Goal: Task Accomplishment & Management: Manage account settings

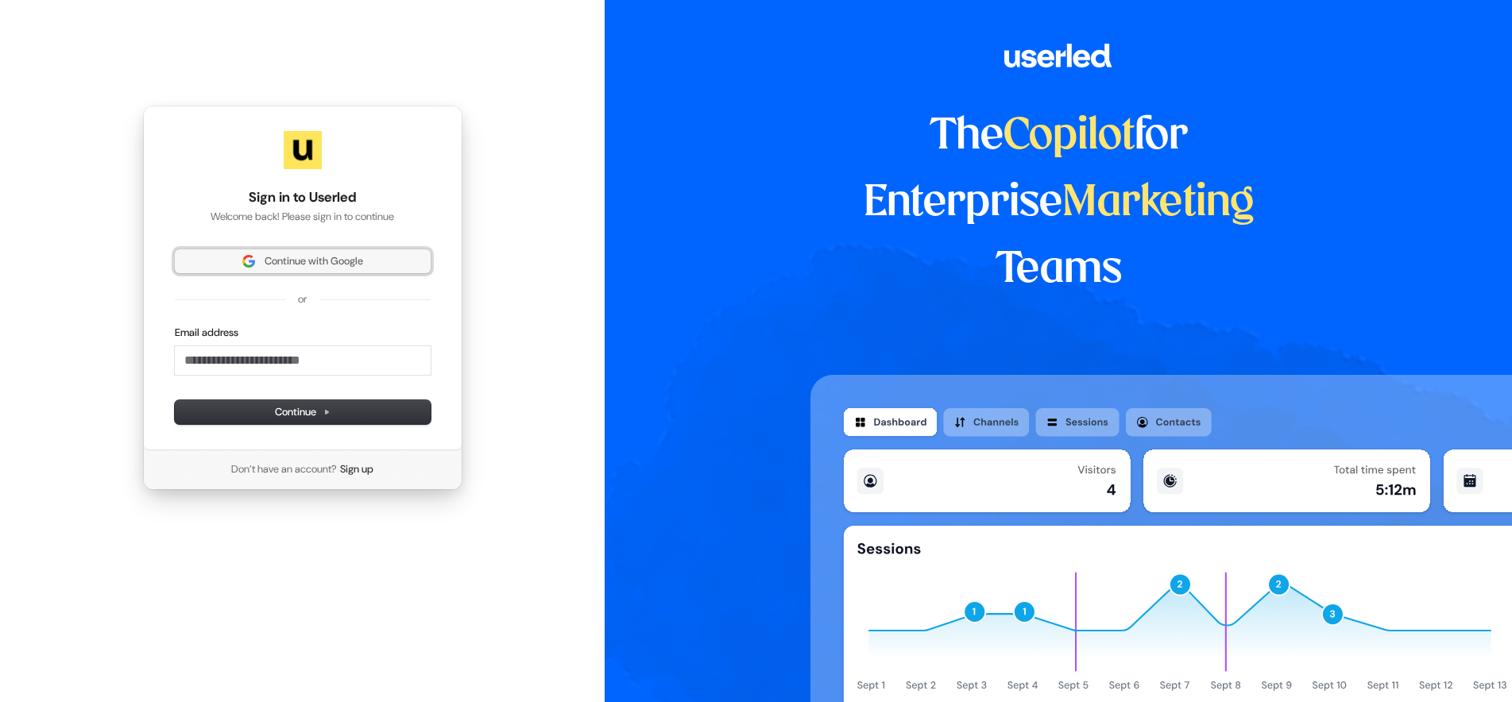
click at [305, 258] on span "Continue with Google" at bounding box center [314, 261] width 99 height 14
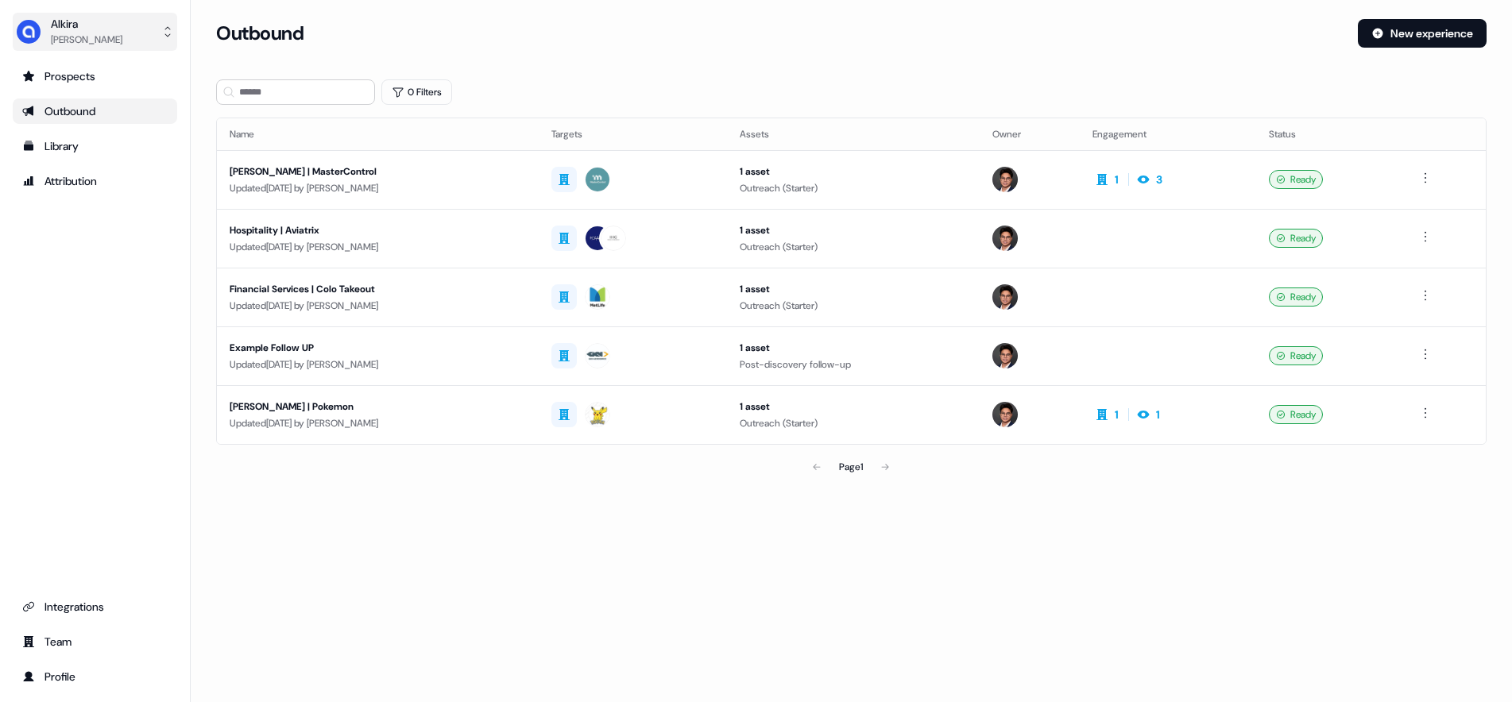
click at [72, 24] on div "Alkira" at bounding box center [87, 24] width 72 height 16
click at [54, 33] on div "[PERSON_NAME]" at bounding box center [87, 40] width 72 height 16
click at [48, 682] on div "Profile" at bounding box center [94, 677] width 145 height 16
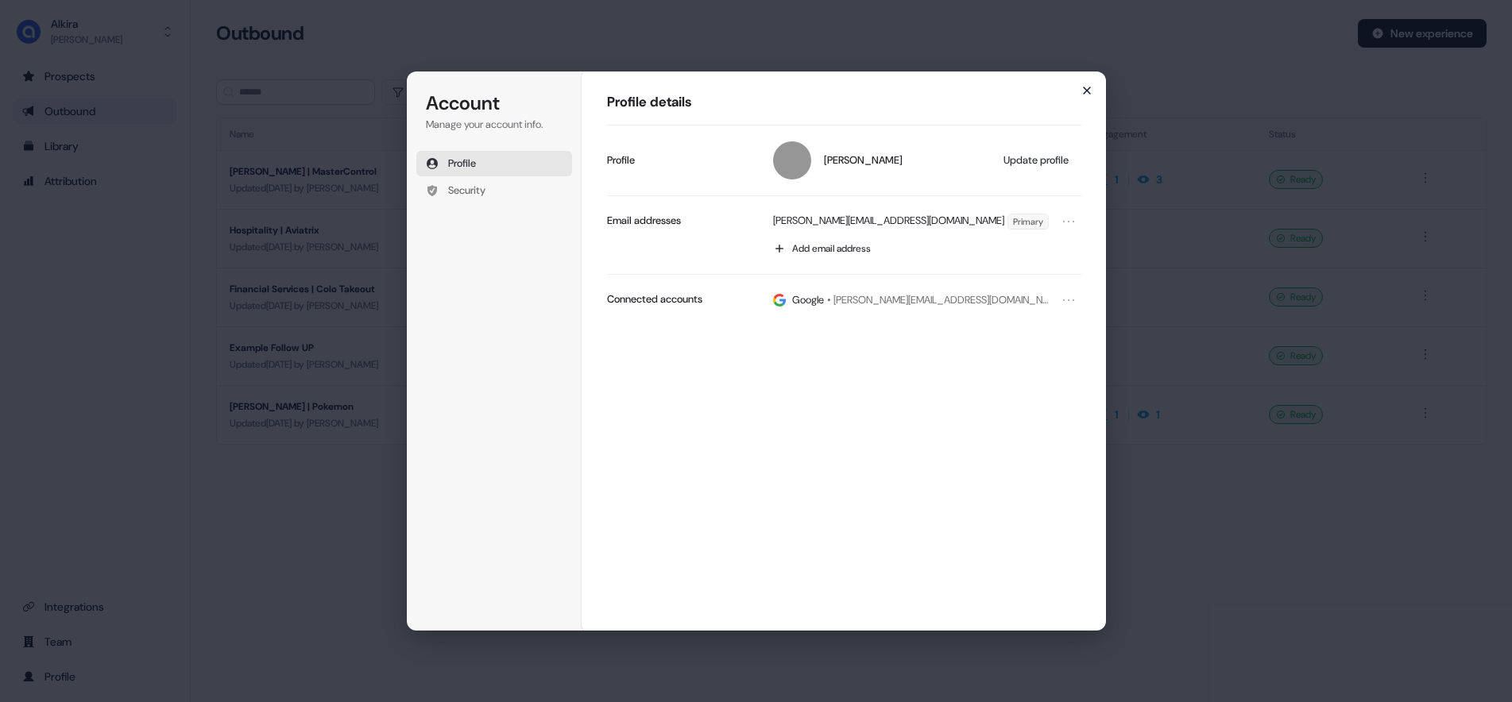
click at [1091, 86] on icon "button" at bounding box center [1087, 90] width 13 height 13
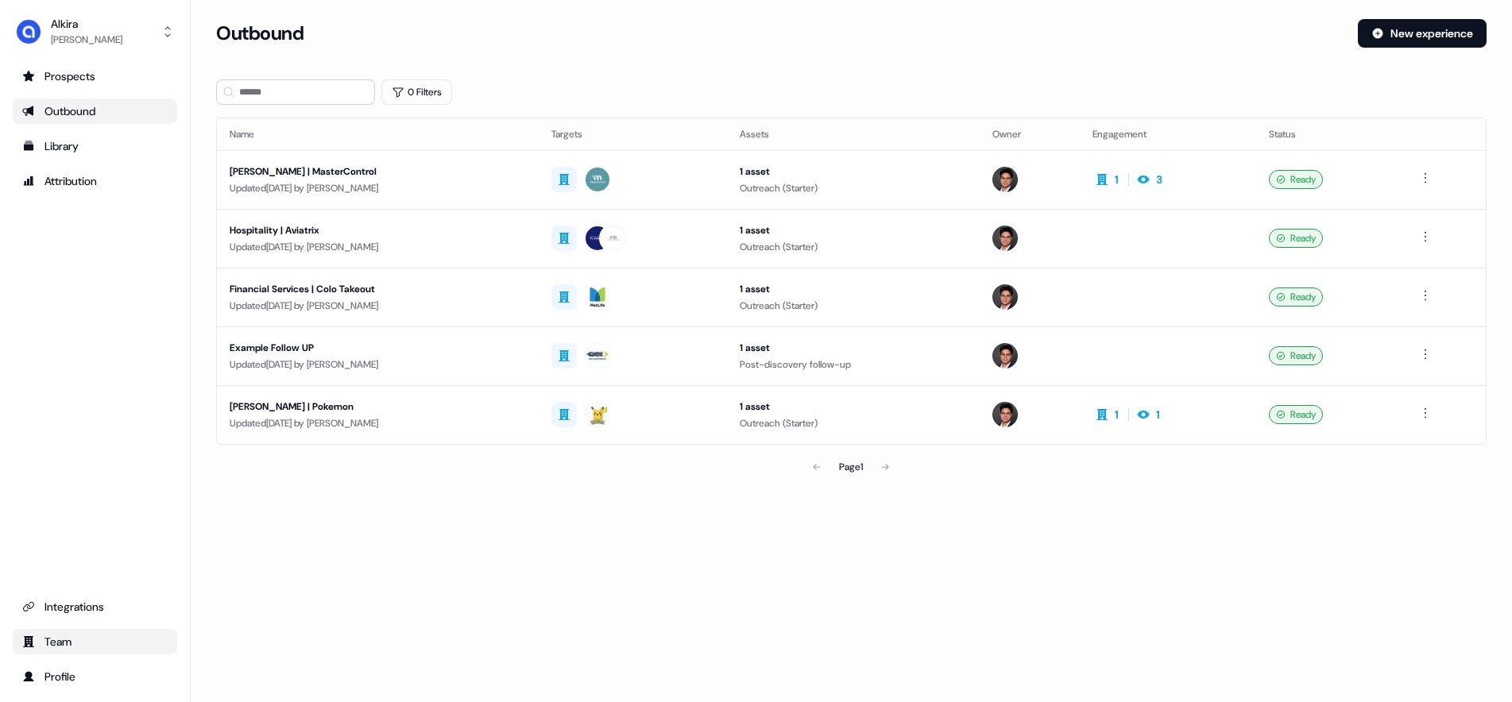
click at [64, 640] on div "Team" at bounding box center [94, 642] width 145 height 16
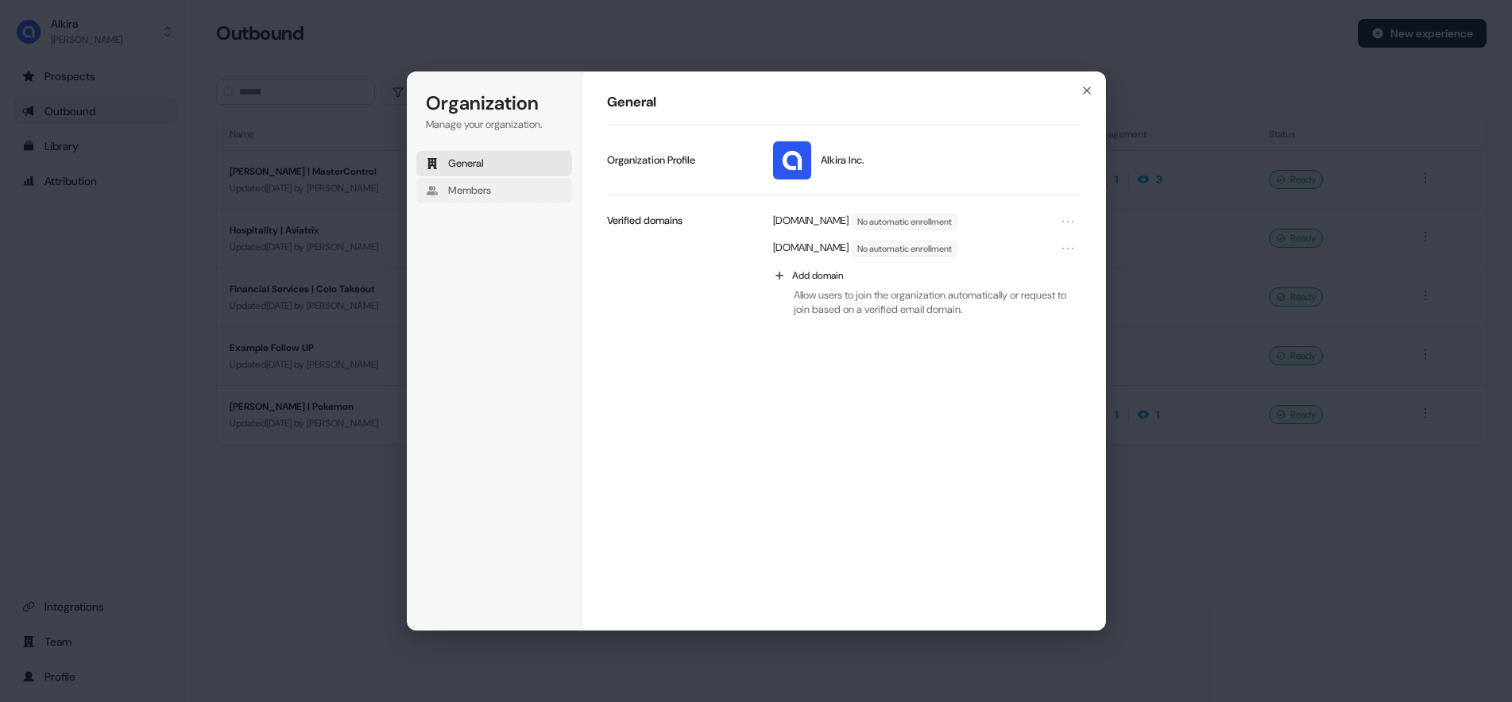
click at [457, 191] on span "Members" at bounding box center [469, 191] width 43 height 14
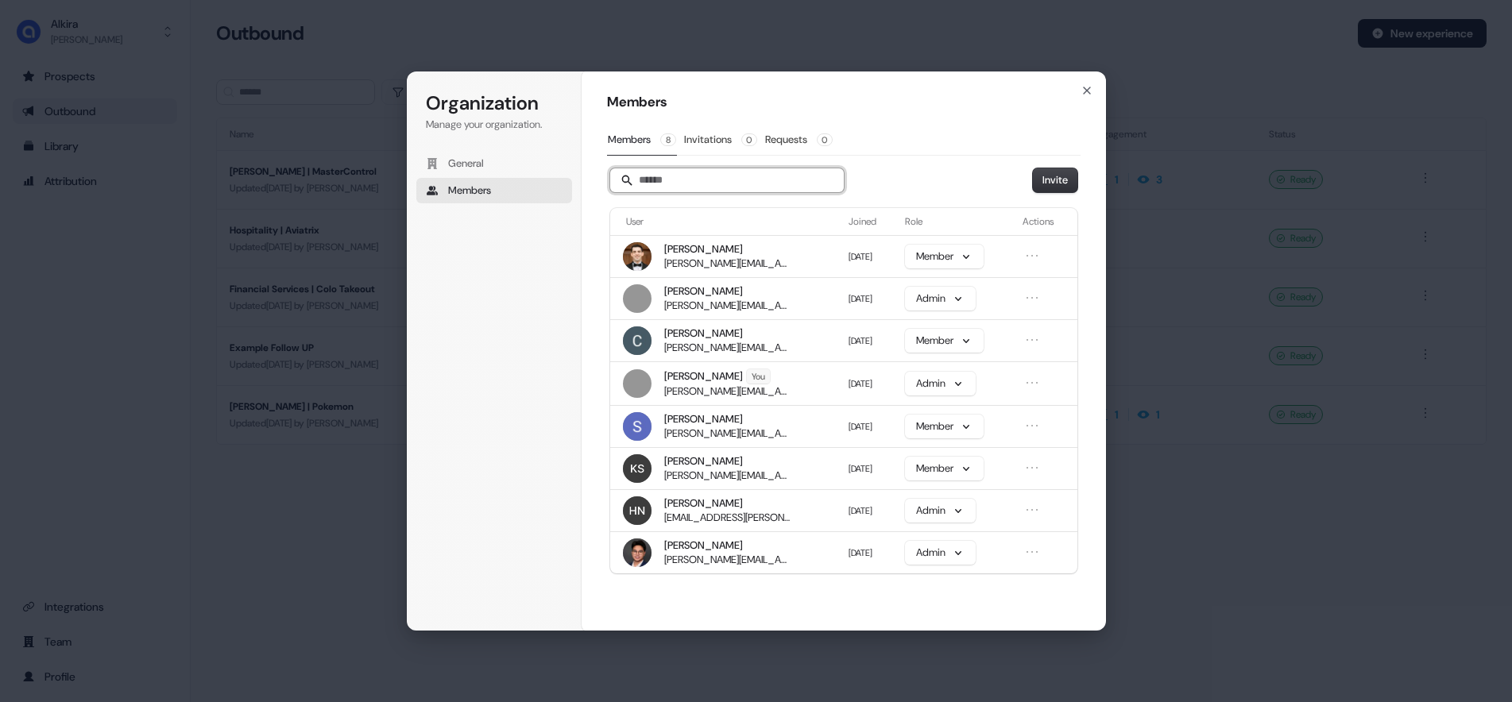
click at [679, 184] on input "Search" at bounding box center [727, 180] width 234 height 24
drag, startPoint x: 1039, startPoint y: 83, endPoint x: 916, endPoint y: 89, distance: 122.5
click at [916, 89] on div "Members Members 8 Invitations 0 Requests 0 Invite User Joined Role Actions [PER…" at bounding box center [844, 351] width 524 height 561
click at [716, 180] on input "Search" at bounding box center [727, 180] width 234 height 24
type input "****"
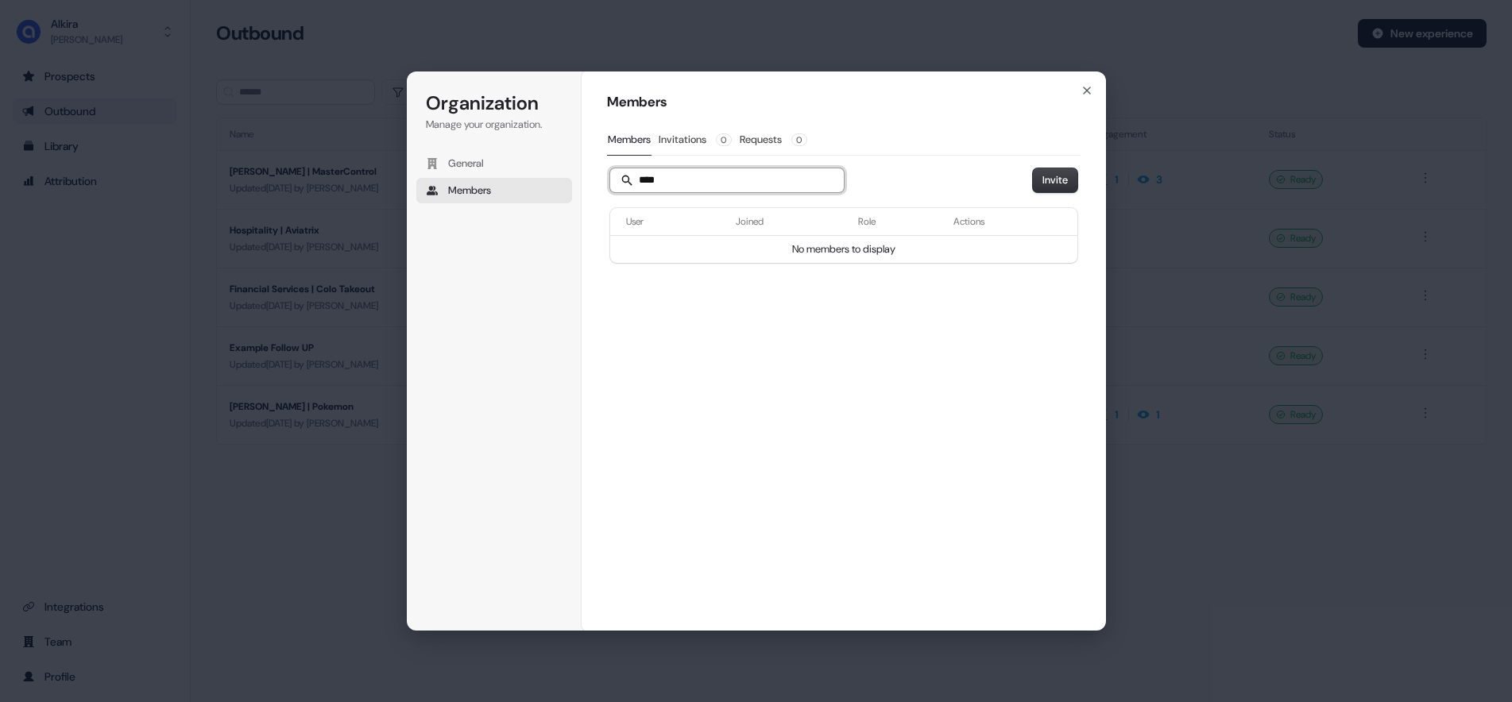
click at [829, 180] on input "****" at bounding box center [727, 180] width 234 height 24
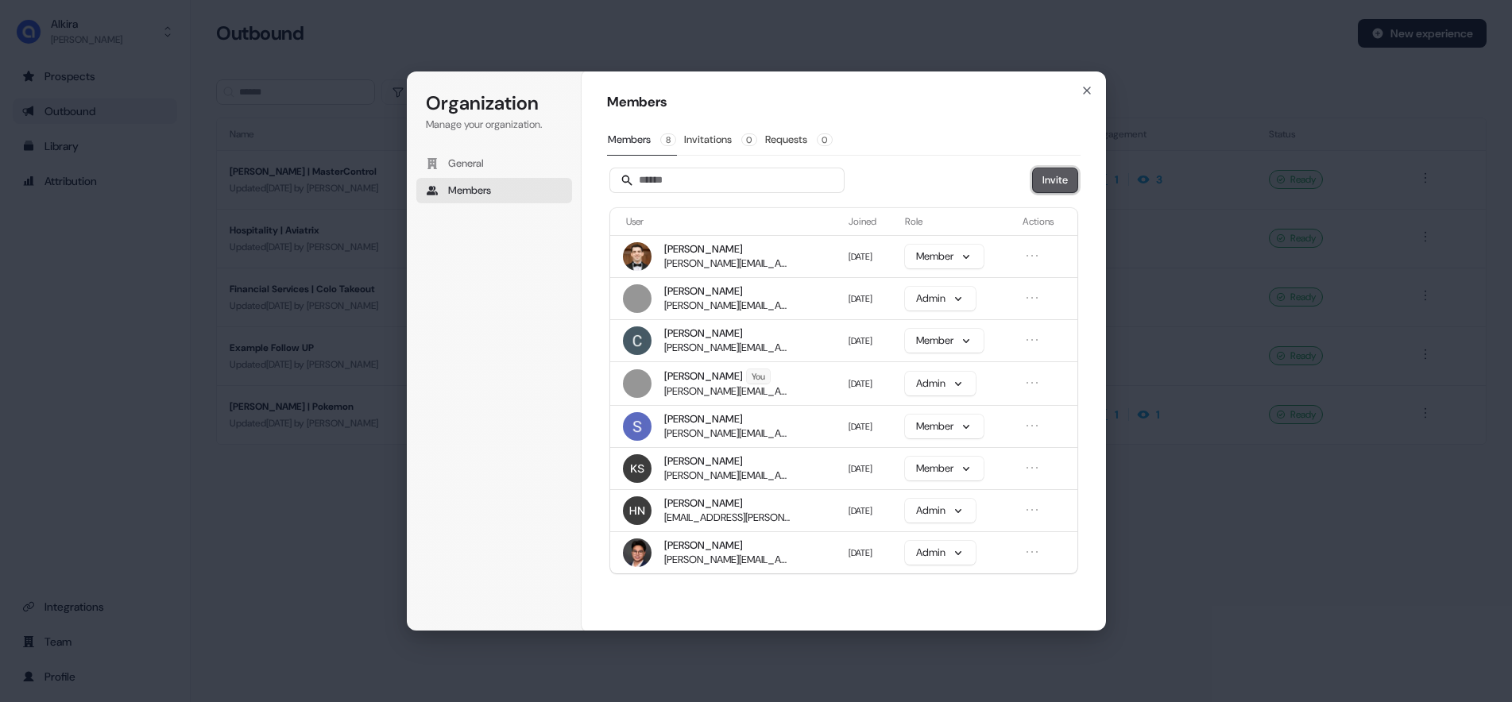
click at [1062, 180] on button "Invite" at bounding box center [1055, 180] width 44 height 24
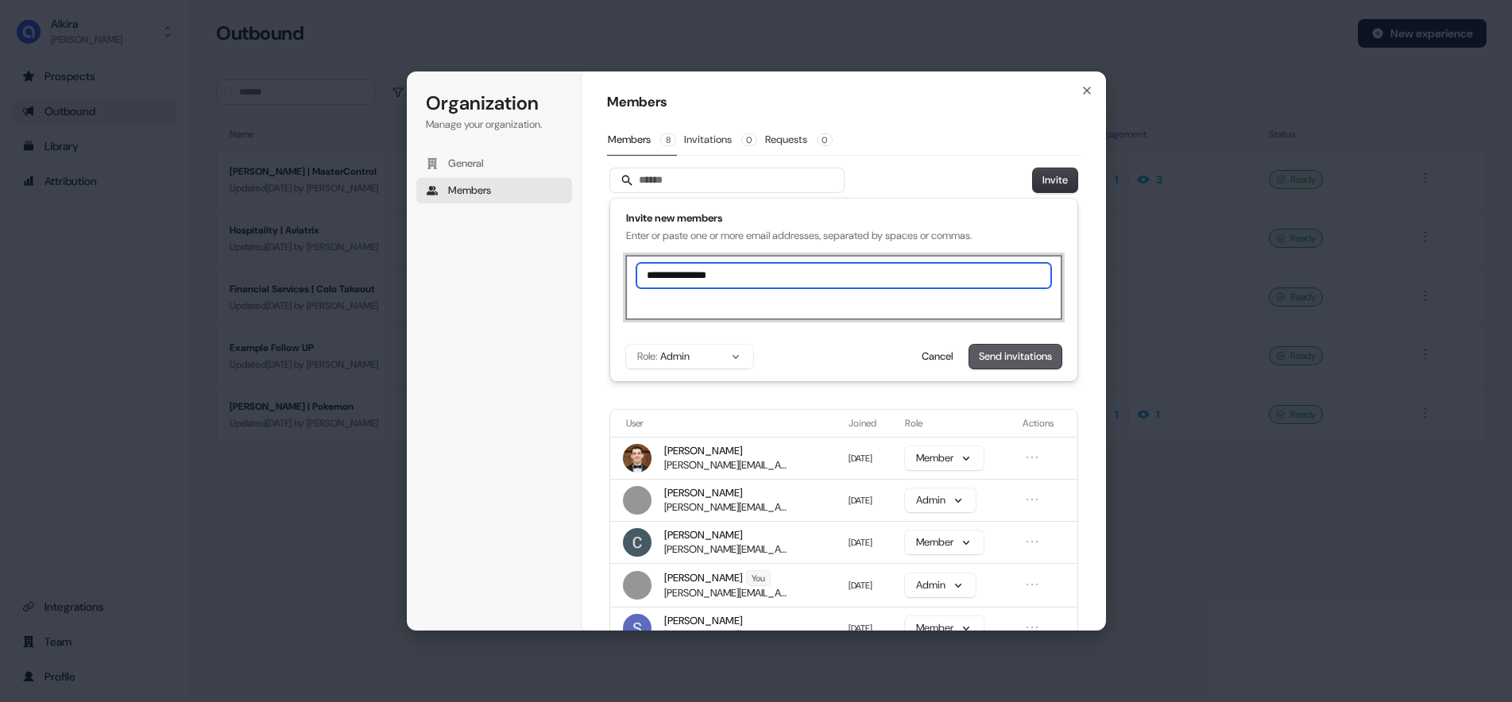
type input "**********"
click at [1009, 352] on button "Send invitations" at bounding box center [1015, 357] width 92 height 24
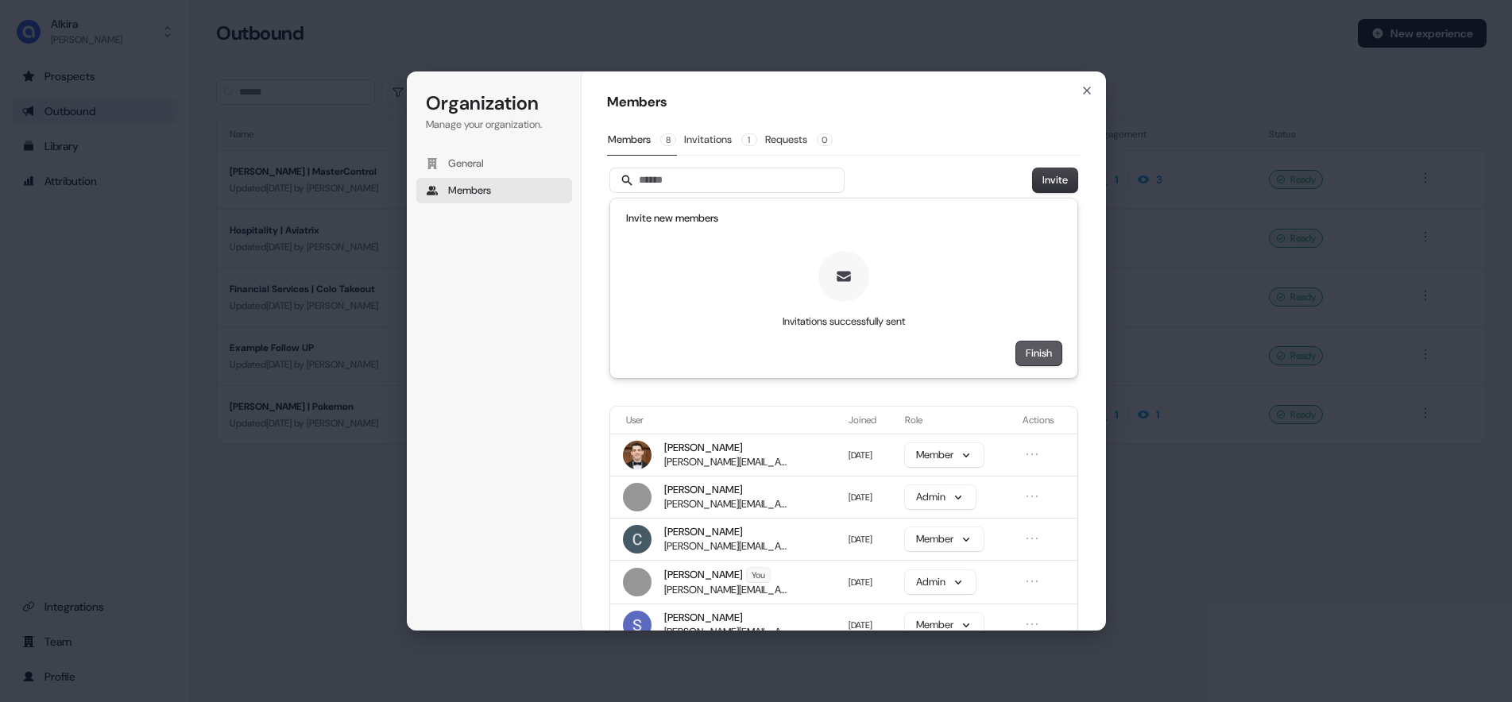
click at [1051, 366] on button "Finish" at bounding box center [1038, 354] width 45 height 24
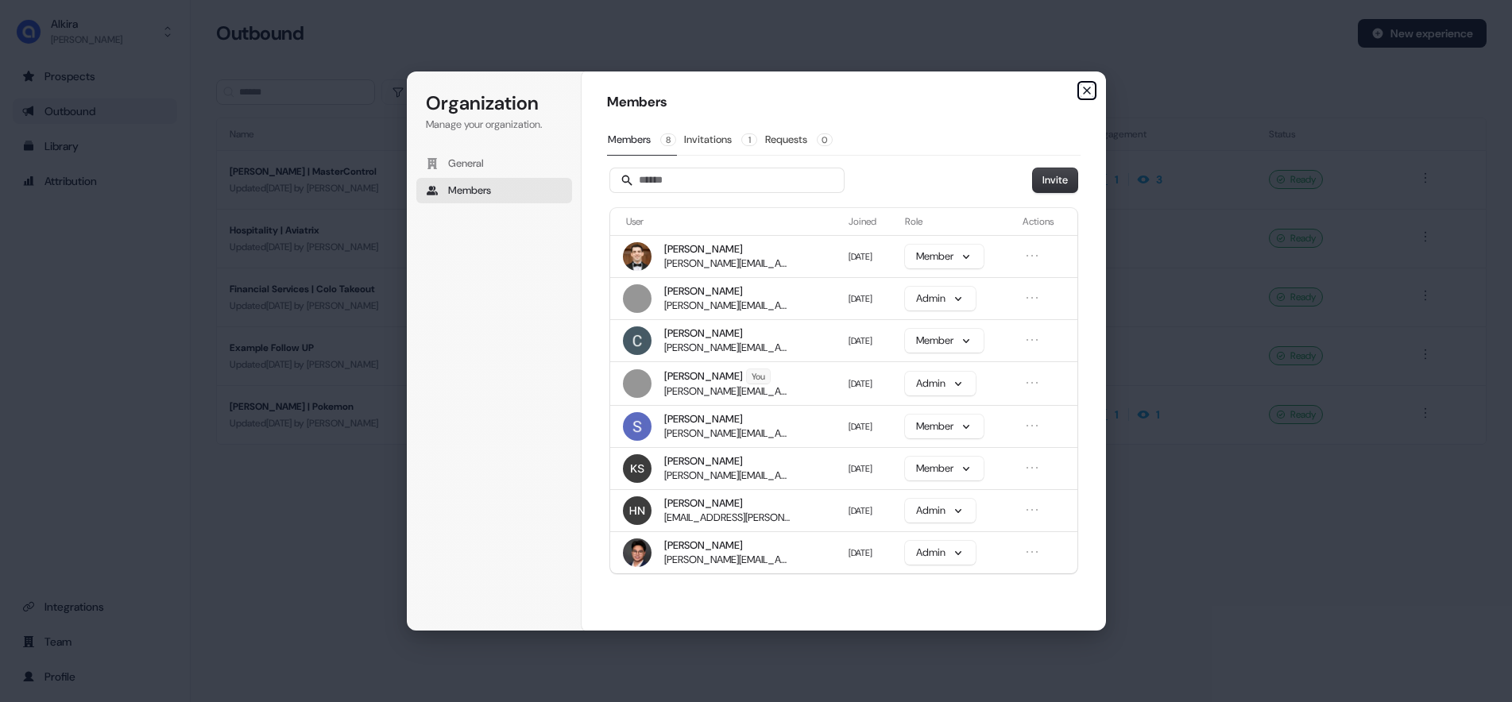
click at [1086, 89] on icon "button" at bounding box center [1087, 90] width 13 height 13
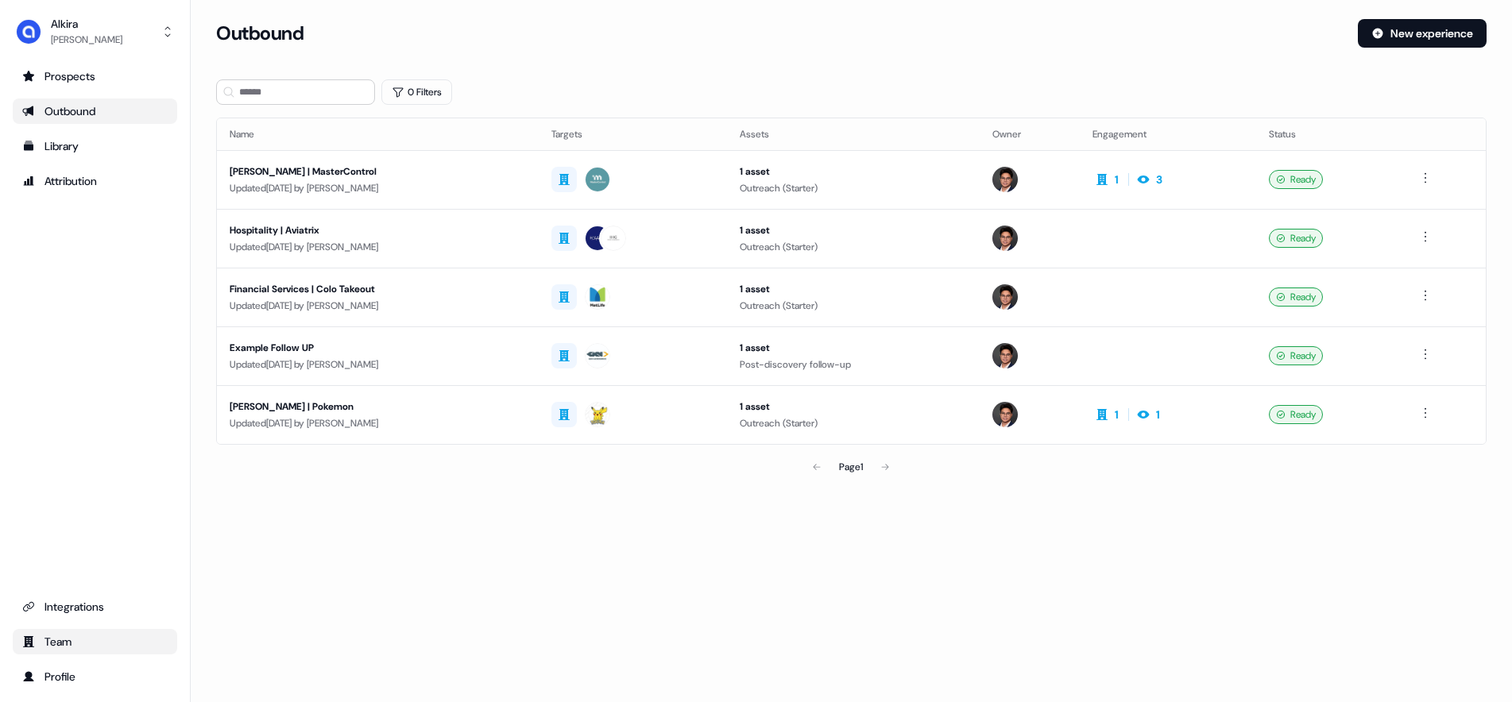
click at [62, 640] on div "Team" at bounding box center [94, 642] width 145 height 16
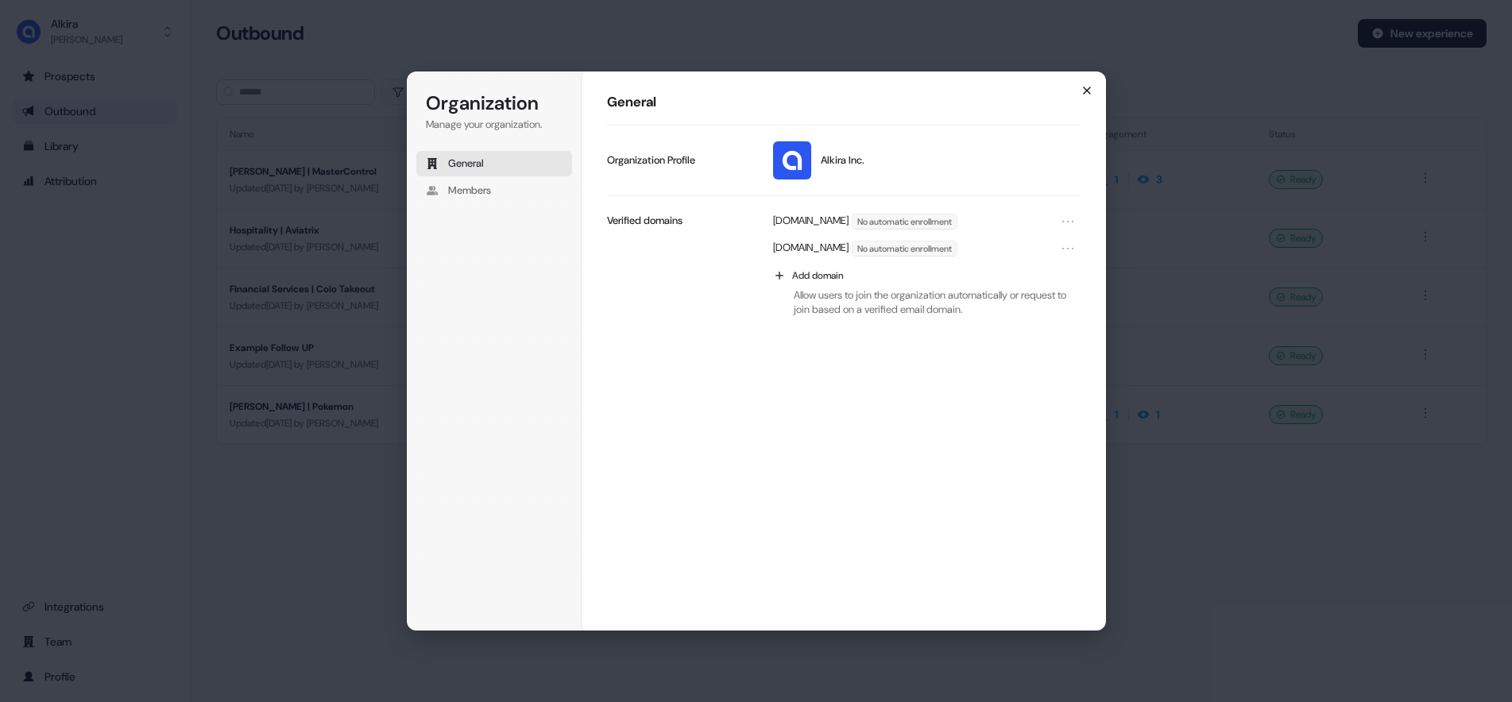
click at [1081, 93] on icon "button" at bounding box center [1087, 90] width 13 height 13
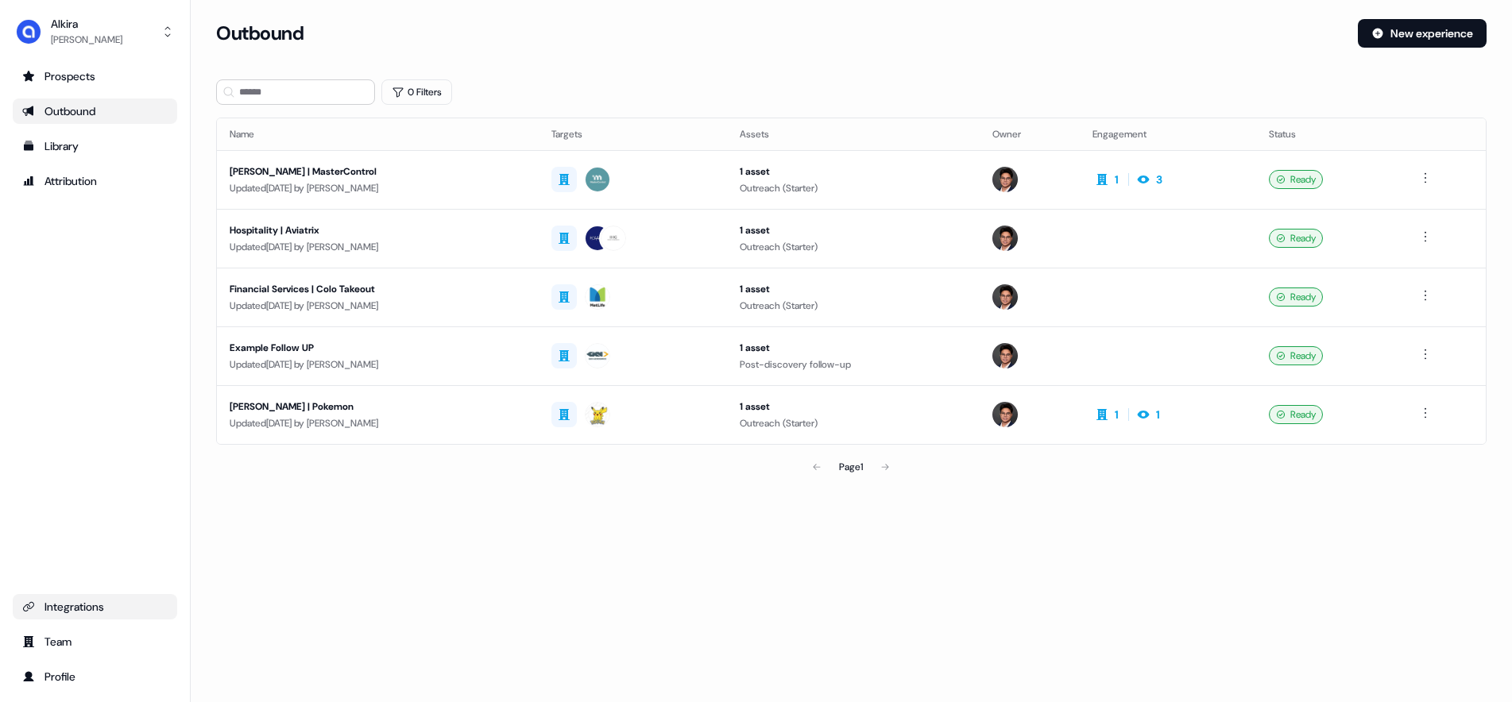
click at [69, 605] on div "Integrations" at bounding box center [94, 607] width 145 height 16
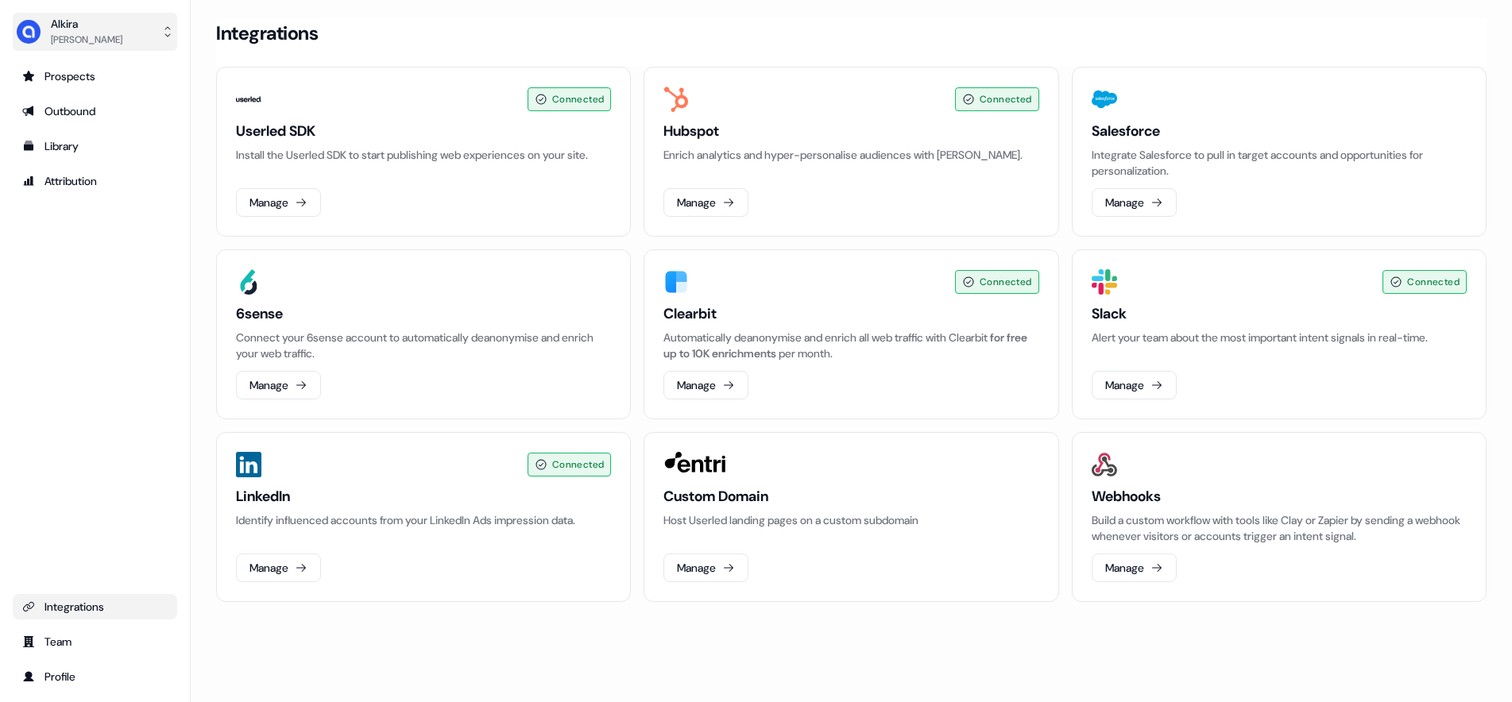
click at [25, 33] on img "side nav menu" at bounding box center [28, 31] width 25 height 25
click at [106, 255] on div "[PERSON_NAME] Help documentation Feedback Logout Prospects Outbound Library Att…" at bounding box center [95, 351] width 191 height 702
click at [44, 37] on div "[PERSON_NAME]" at bounding box center [69, 32] width 106 height 32
click at [86, 260] on div "[PERSON_NAME] Help documentation Feedback Logout Prospects Outbound Library Att…" at bounding box center [95, 351] width 191 height 702
click at [48, 639] on div "Team" at bounding box center [94, 642] width 145 height 16
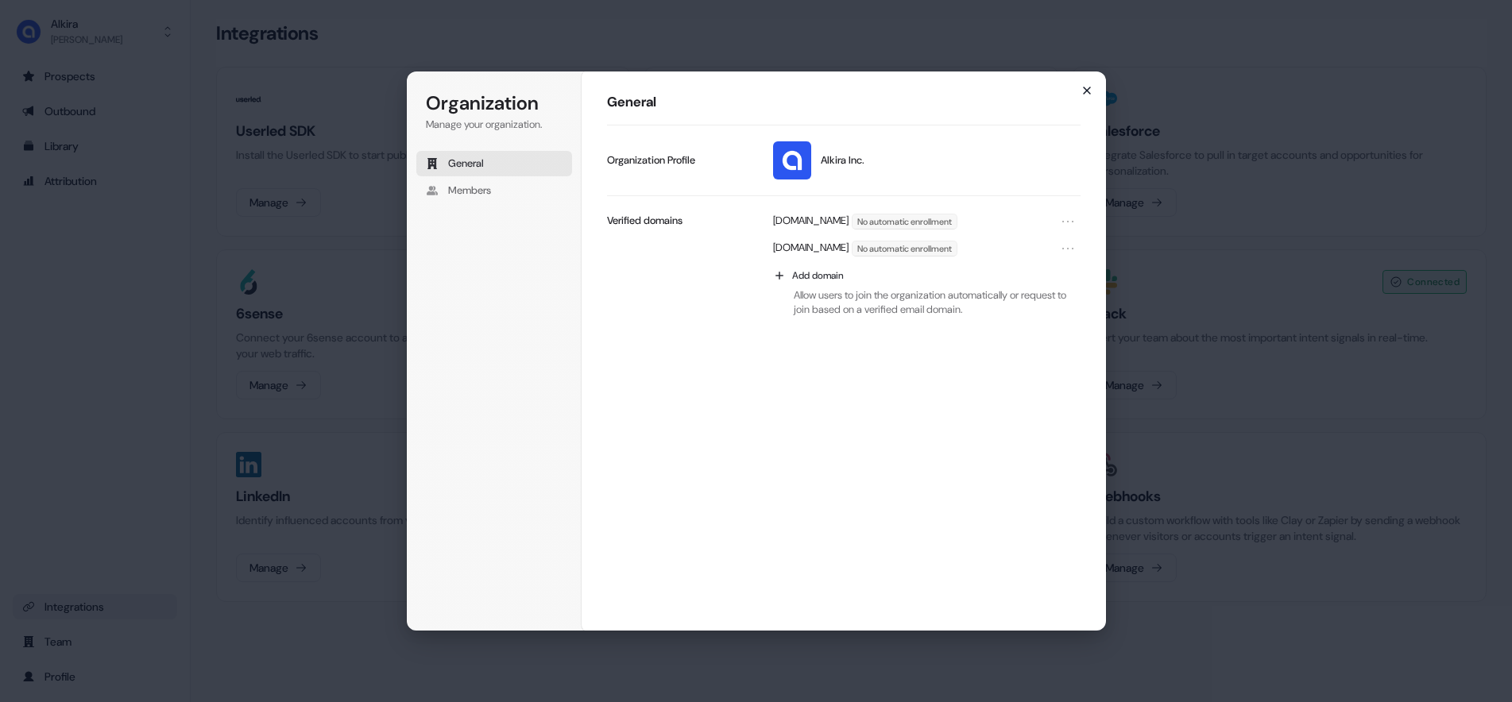
click at [1090, 92] on icon "button" at bounding box center [1087, 90] width 13 height 13
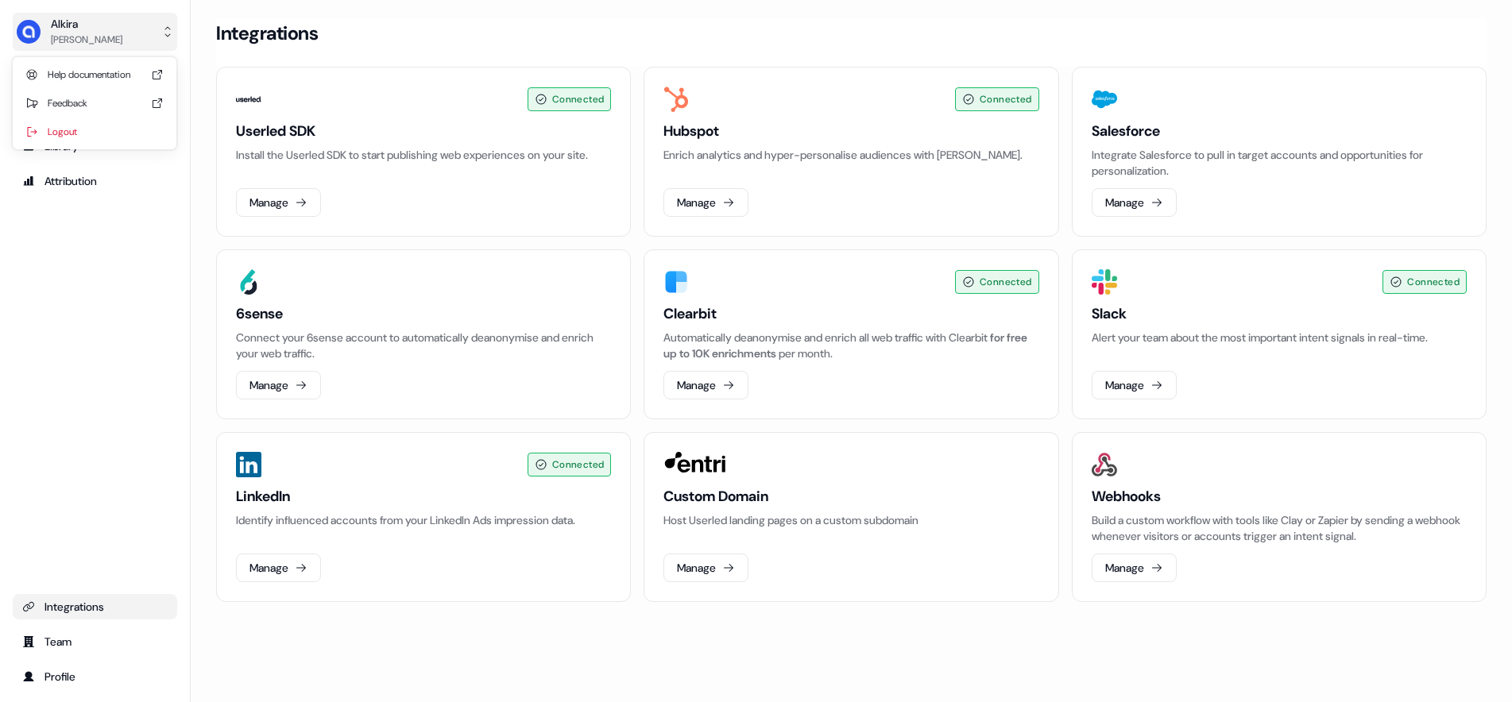
click at [51, 26] on div "Alkira" at bounding box center [87, 24] width 72 height 16
click at [49, 260] on div "[PERSON_NAME] Help documentation Feedback Logout Prospects Outbound Library Att…" at bounding box center [95, 351] width 191 height 702
click at [56, 144] on div "Library" at bounding box center [94, 146] width 145 height 16
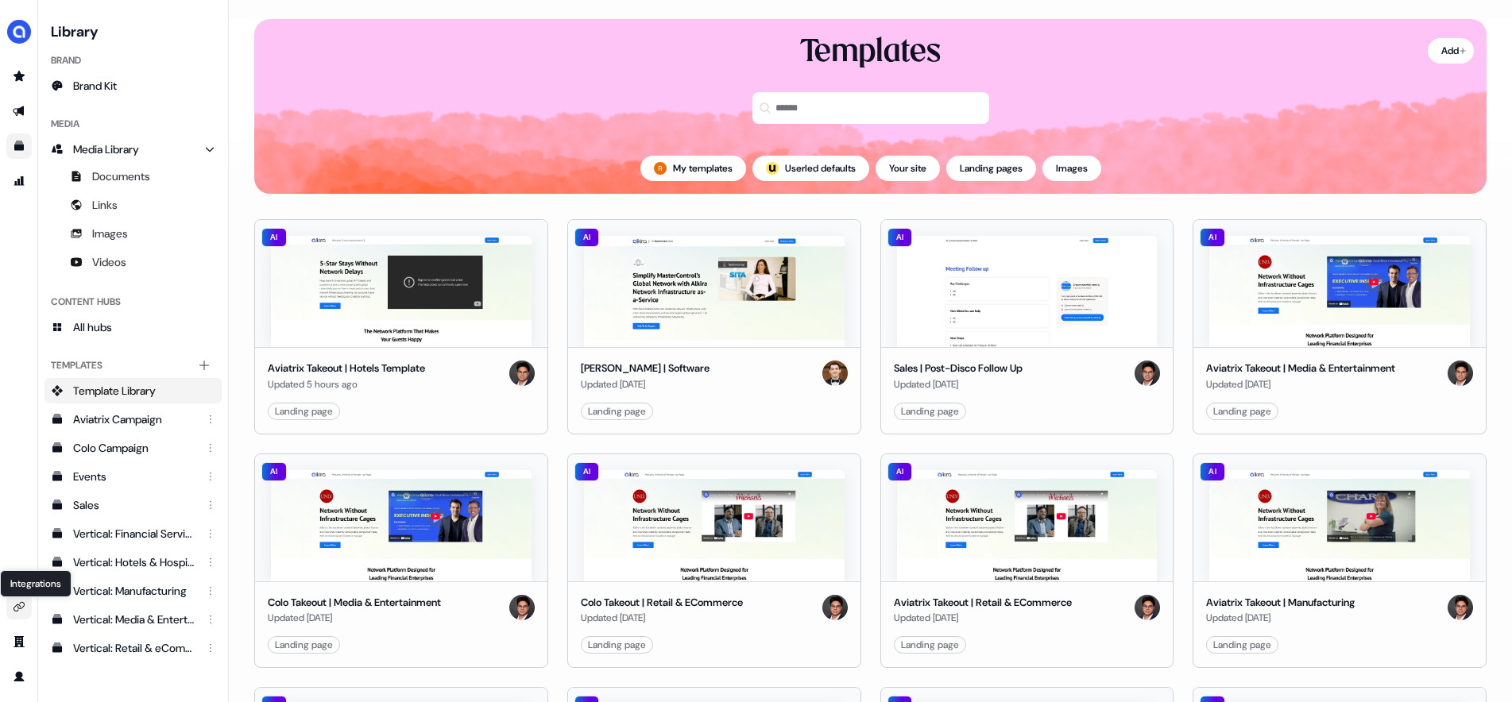
click at [19, 606] on icon "Go to integrations" at bounding box center [19, 607] width 13 height 13
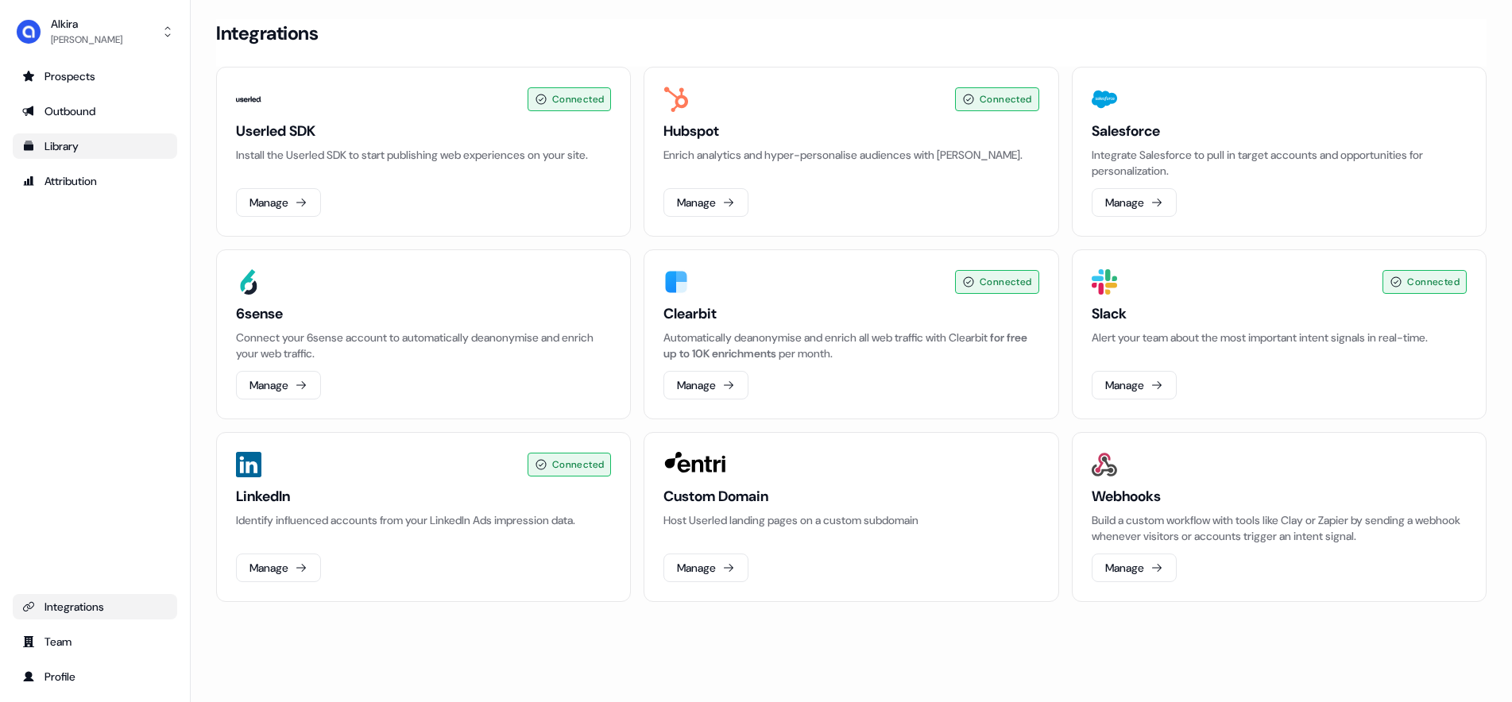
click at [981, 650] on div "Loading... Integrations Connected Userled SDK Install the Userled SDK to start …" at bounding box center [851, 351] width 1321 height 702
click at [58, 140] on div "Library" at bounding box center [94, 146] width 145 height 16
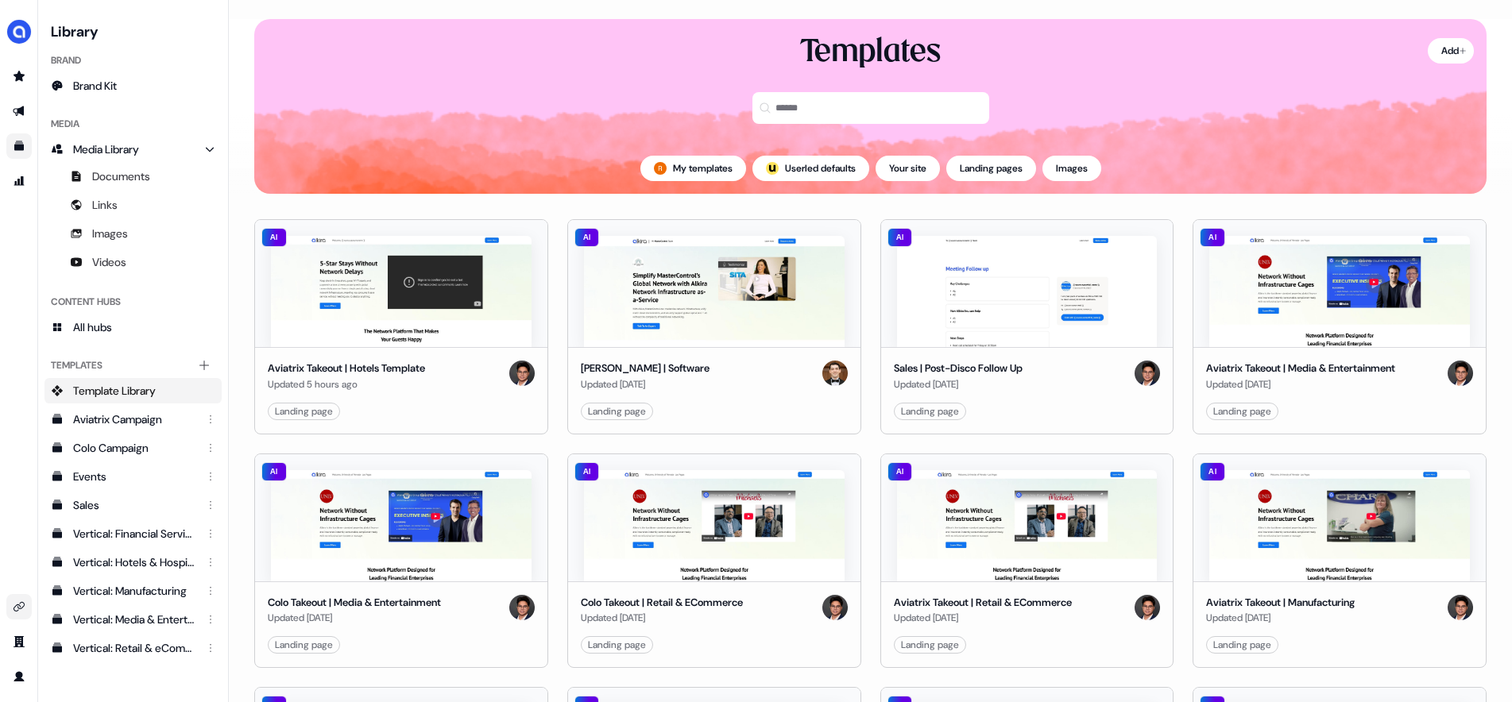
click at [19, 606] on icon "Go to integrations" at bounding box center [19, 607] width 13 height 13
